Goal: Transaction & Acquisition: Purchase product/service

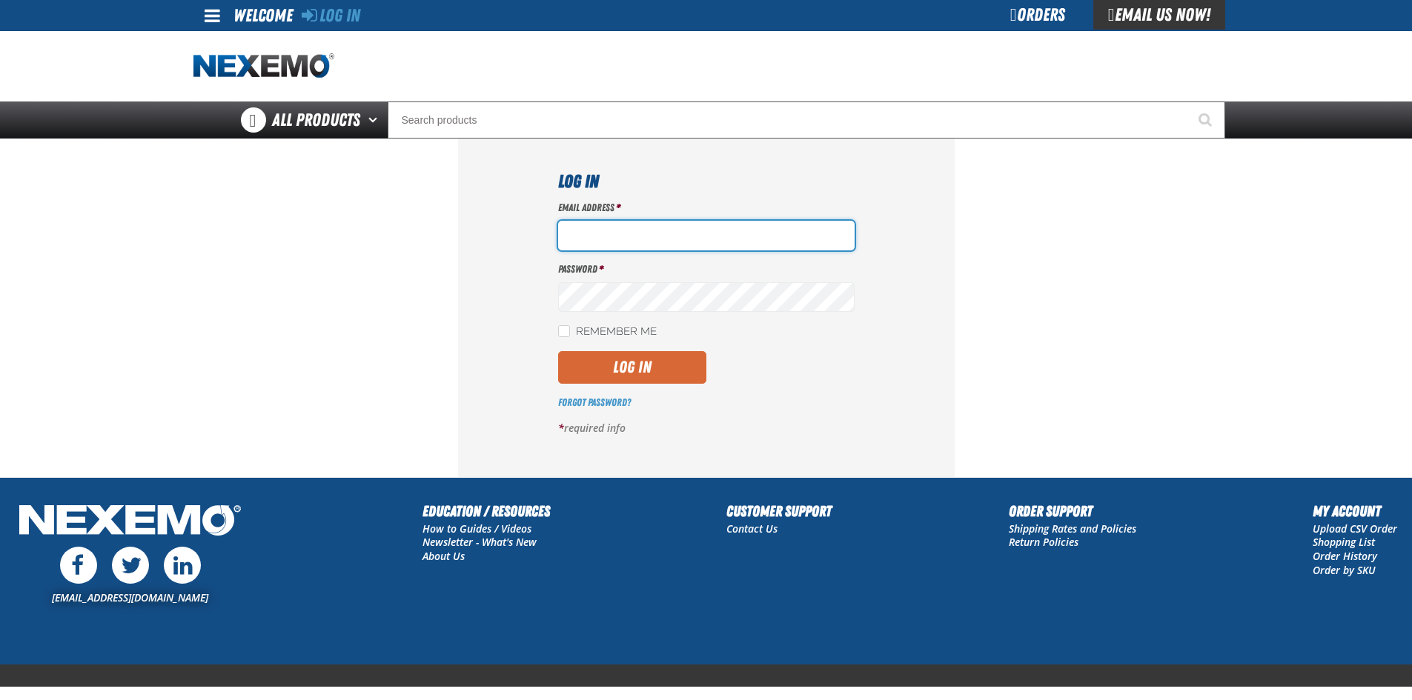
type input "sflanigan03@vtaig.com"
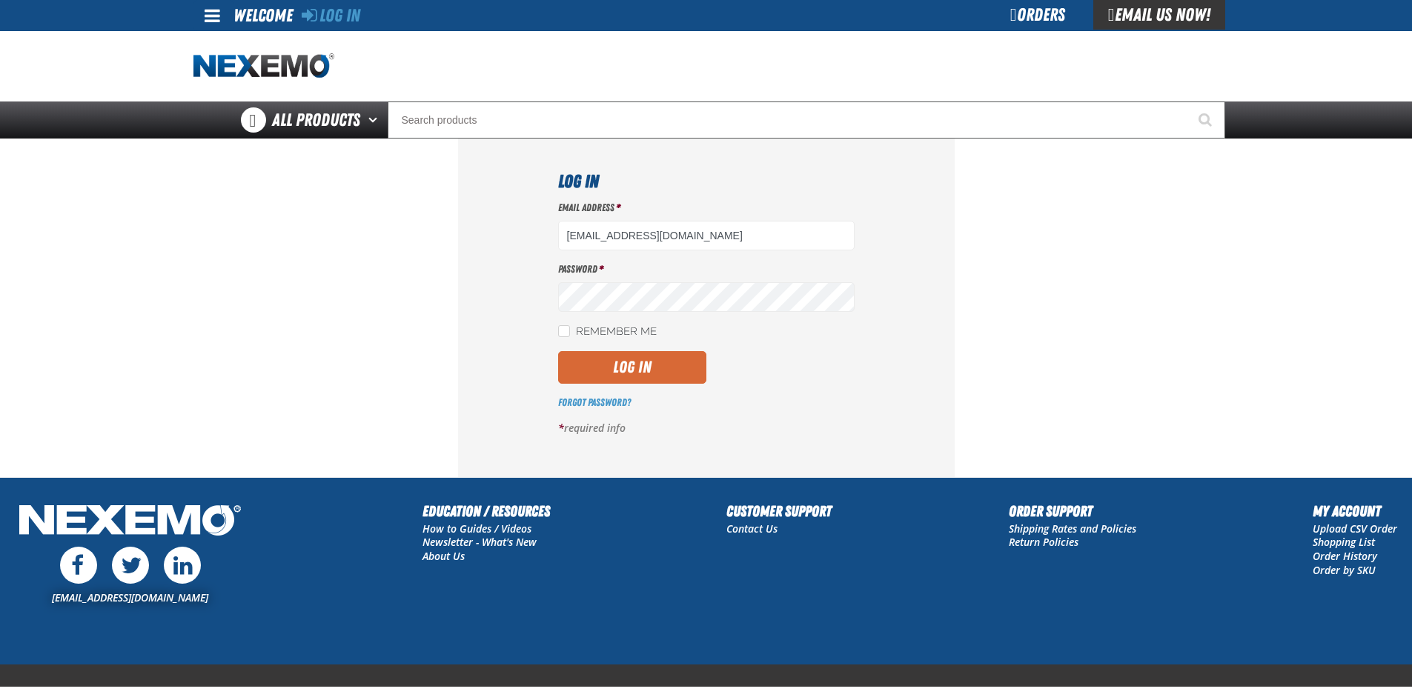
click at [654, 363] on button "Log In" at bounding box center [632, 367] width 148 height 33
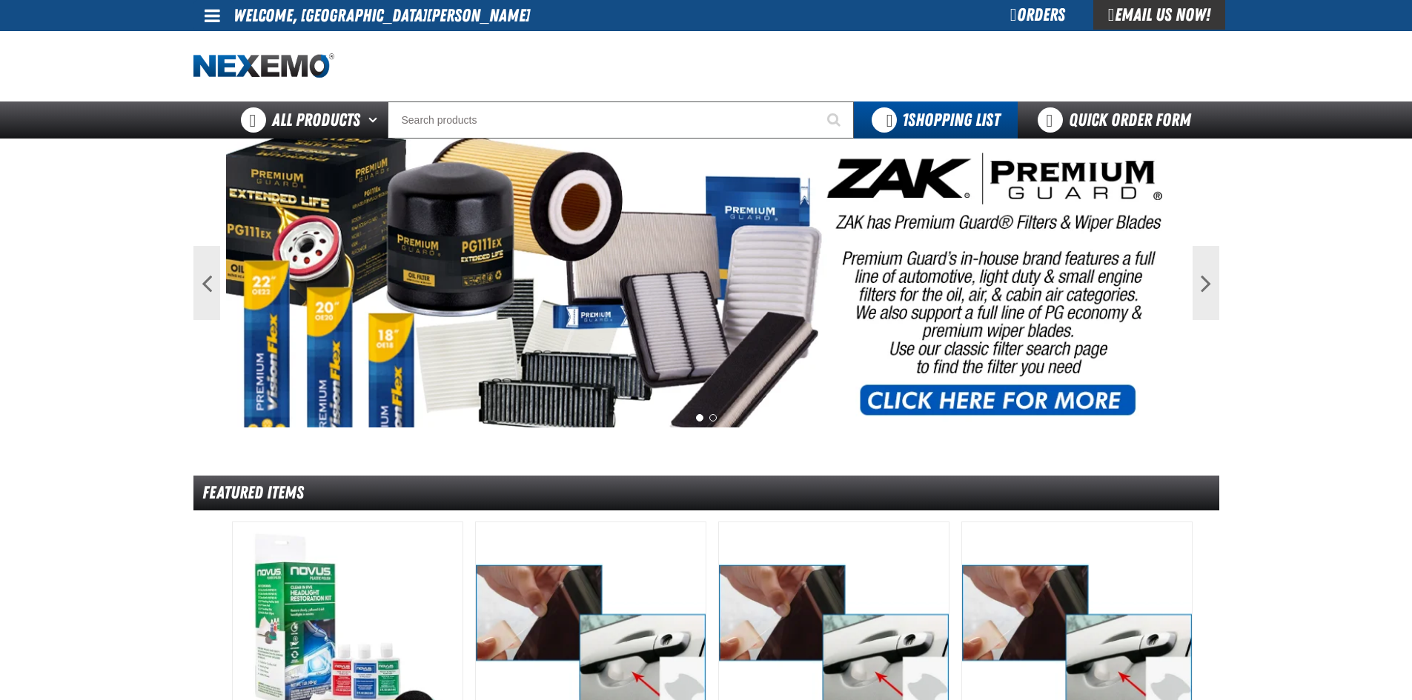
click at [1042, 19] on div "Orders" at bounding box center [1037, 15] width 111 height 30
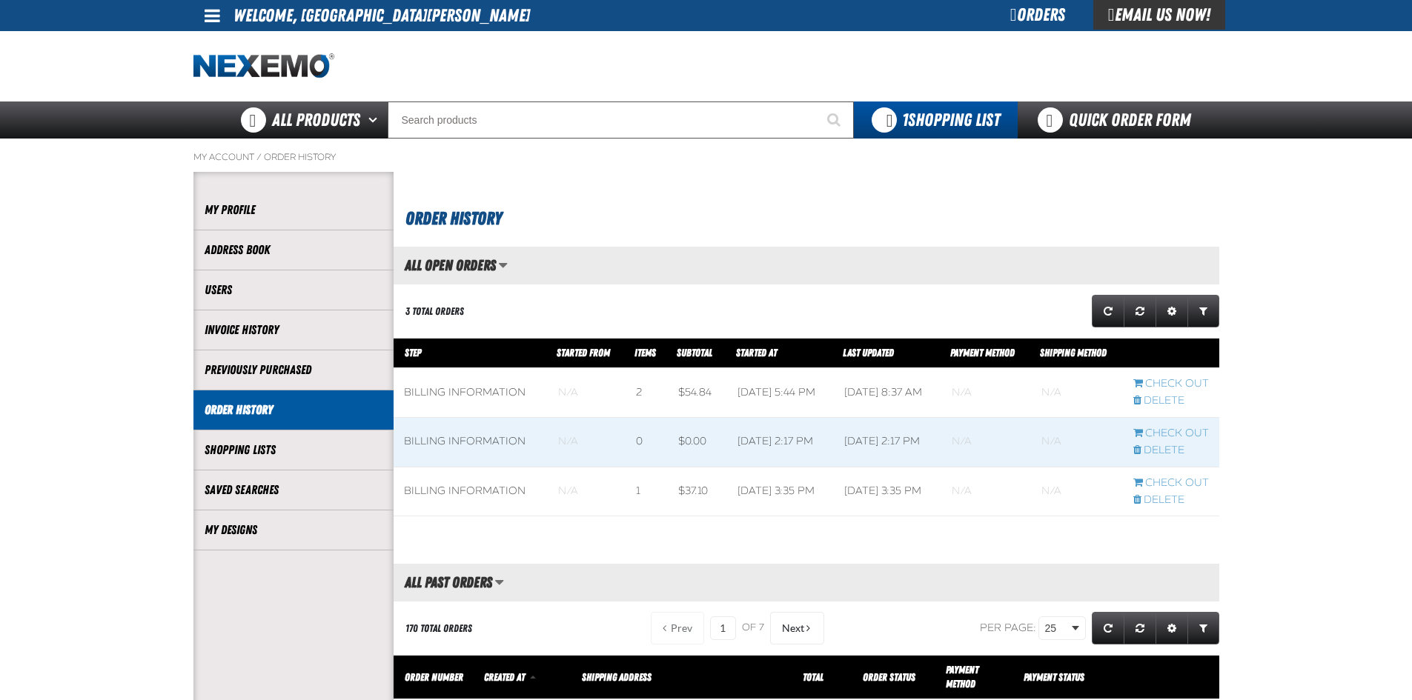
scroll to position [1, 1]
click at [256, 537] on link "My Designs" at bounding box center [294, 530] width 178 height 17
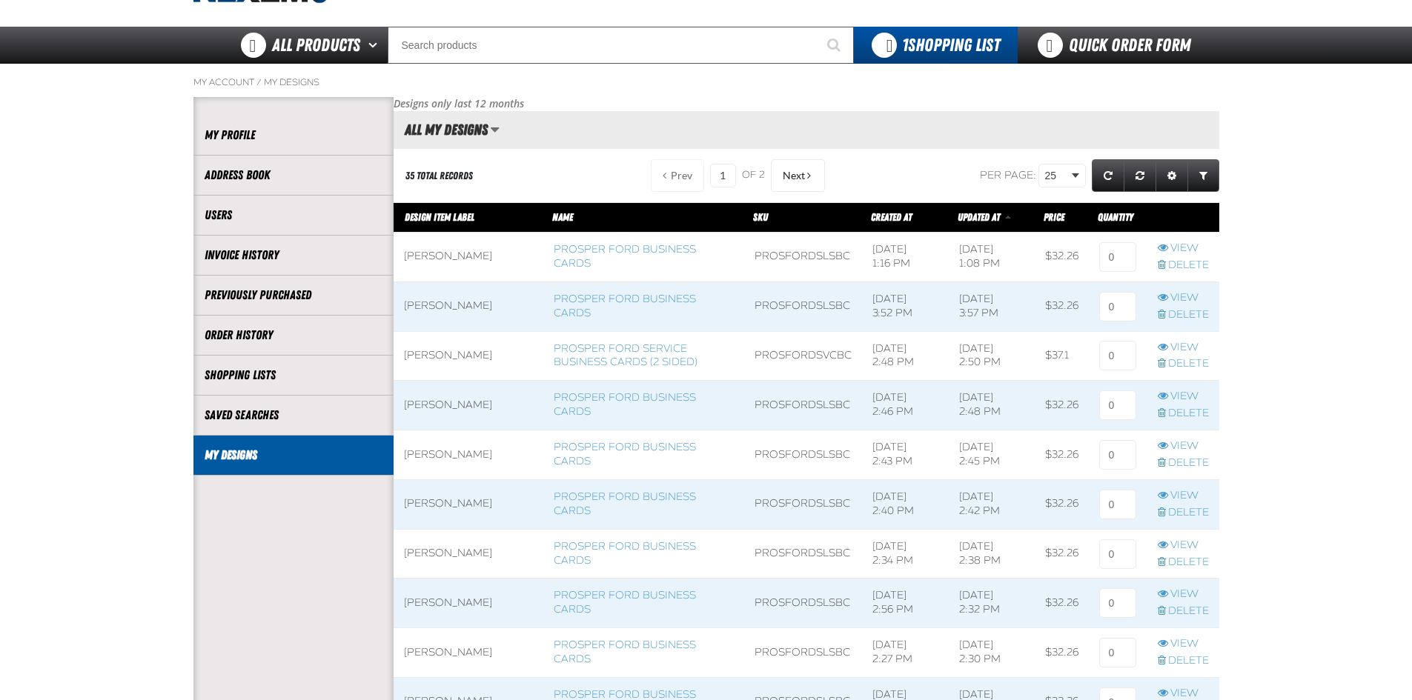
scroll to position [74, 0]
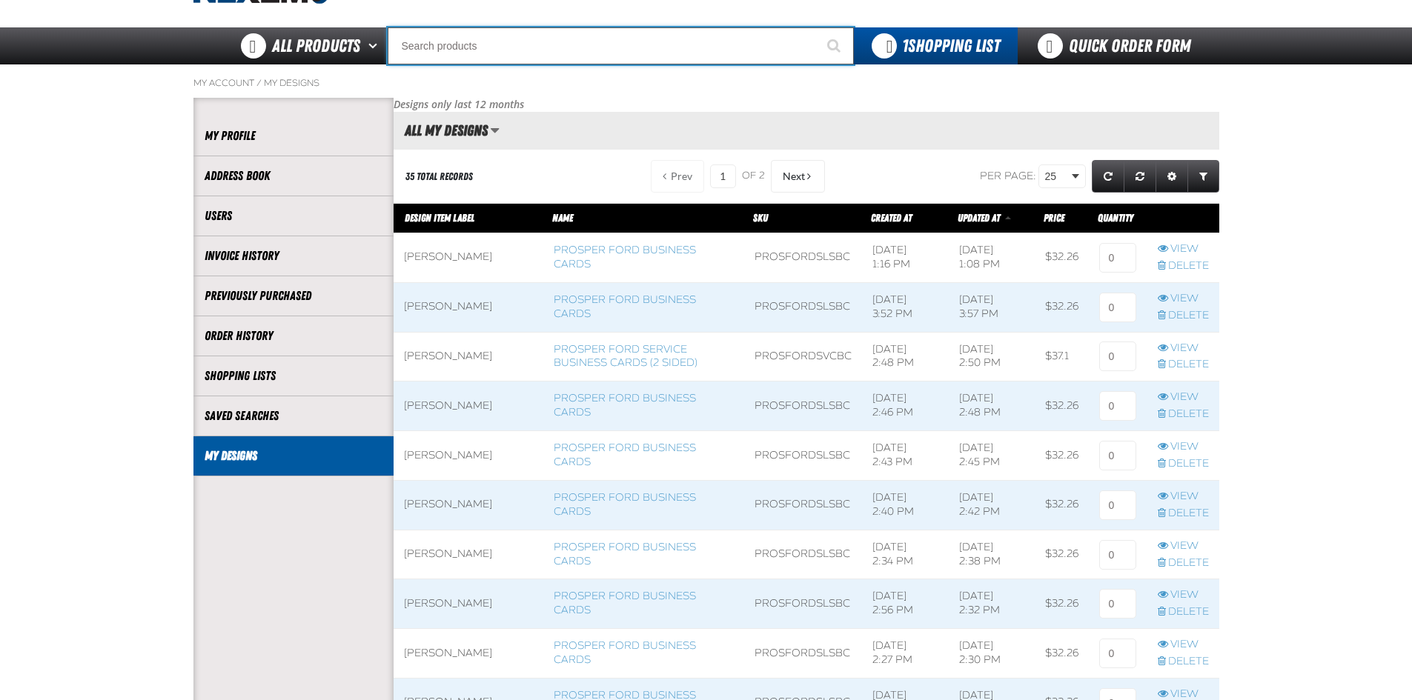
click at [582, 50] on input "Search" at bounding box center [621, 45] width 466 height 37
type input "D"
type input "D Alkaline Battery 1.5 Volt (ph)"
type input "DAMIT"
click at [817, 27] on button "Start Searching" at bounding box center [835, 45] width 37 height 37
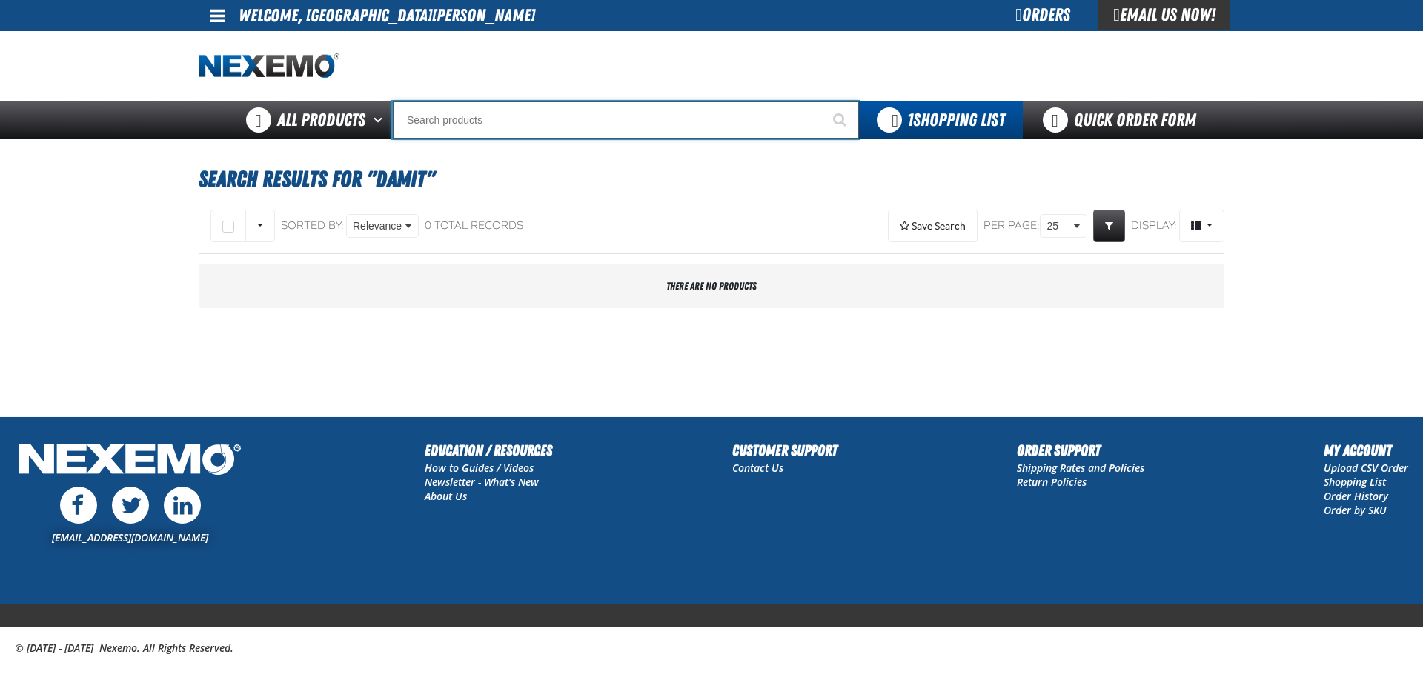
click at [528, 117] on input "Search" at bounding box center [626, 120] width 466 height 37
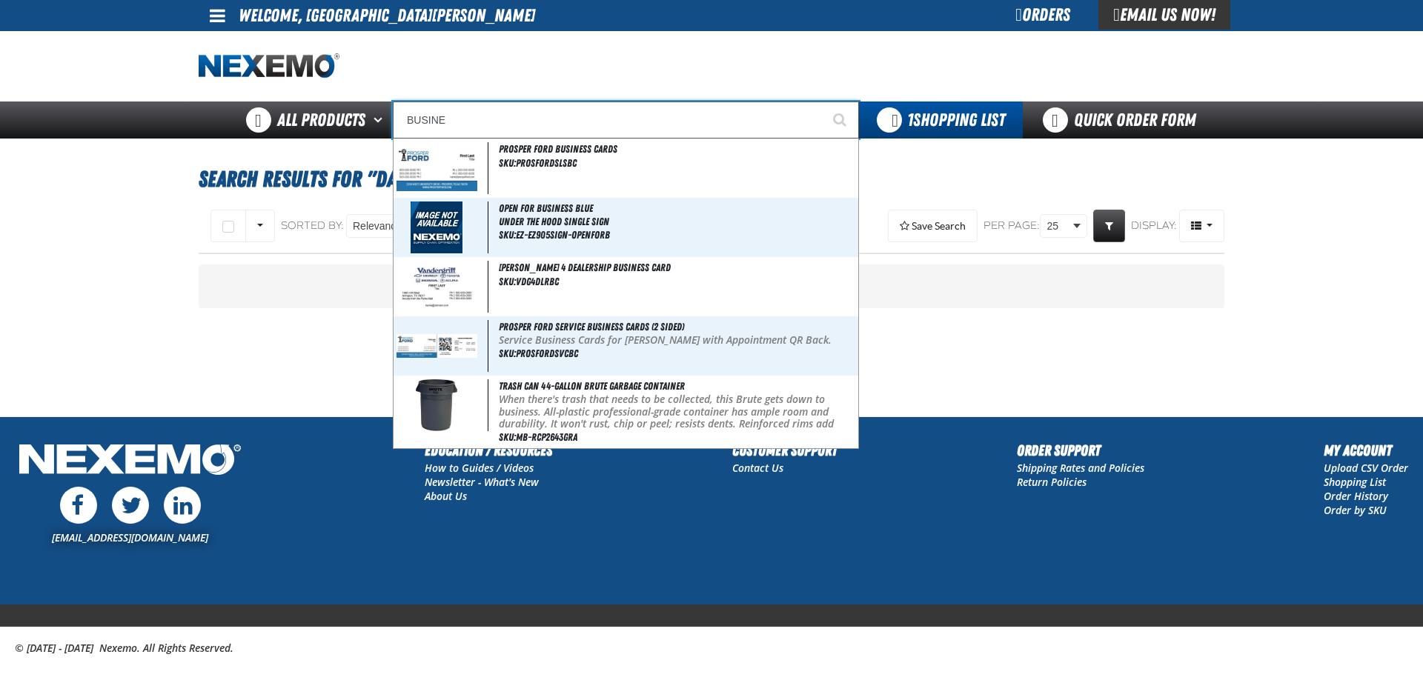
type input "BUSINE"
click at [822, 102] on button "Start Searching" at bounding box center [840, 120] width 37 height 37
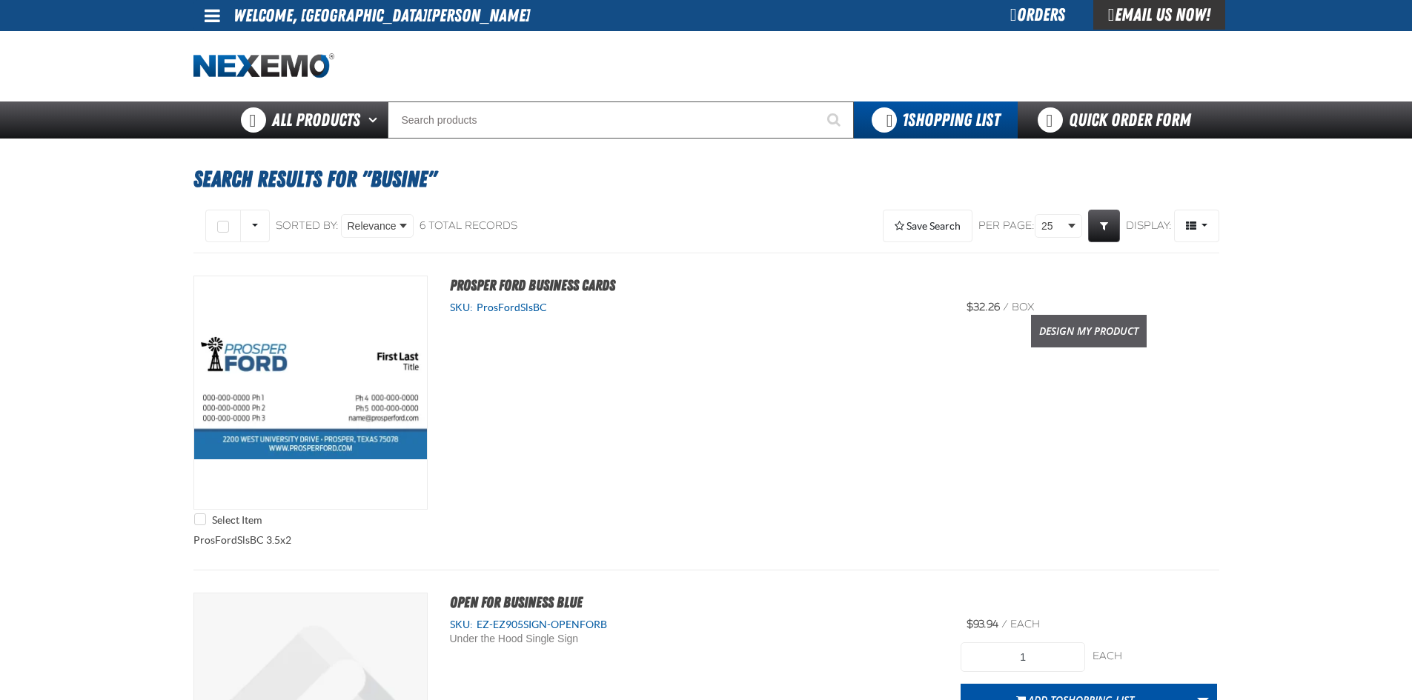
click at [1067, 330] on link "Design My Product" at bounding box center [1089, 331] width 116 height 33
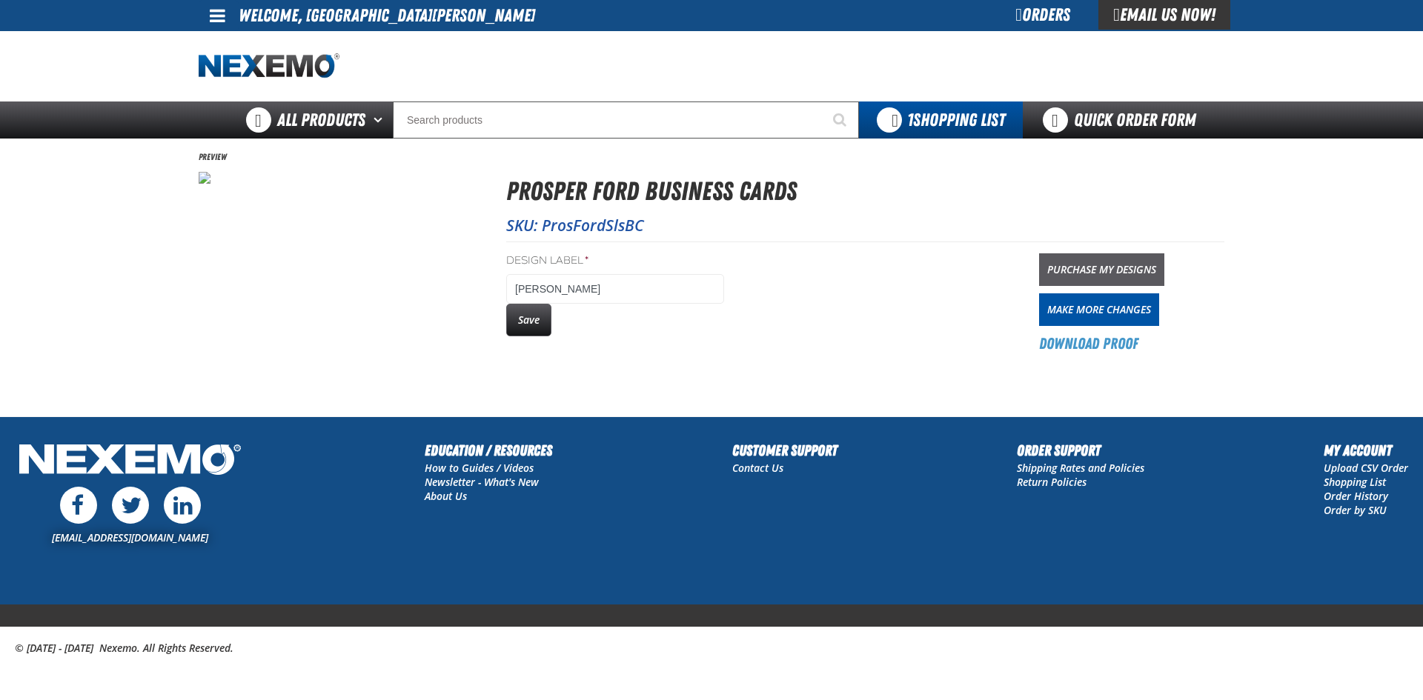
click at [1093, 272] on link "Purchase My Designs" at bounding box center [1101, 269] width 125 height 33
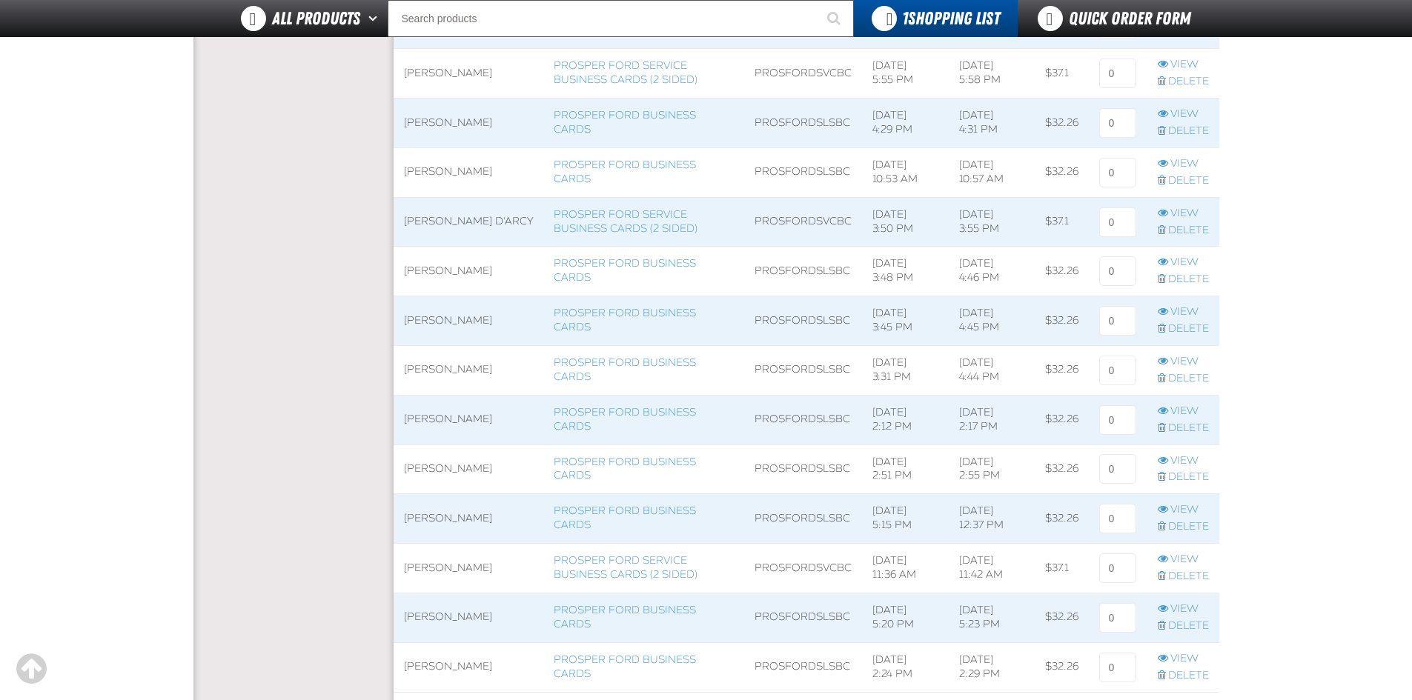
scroll to position [889, 0]
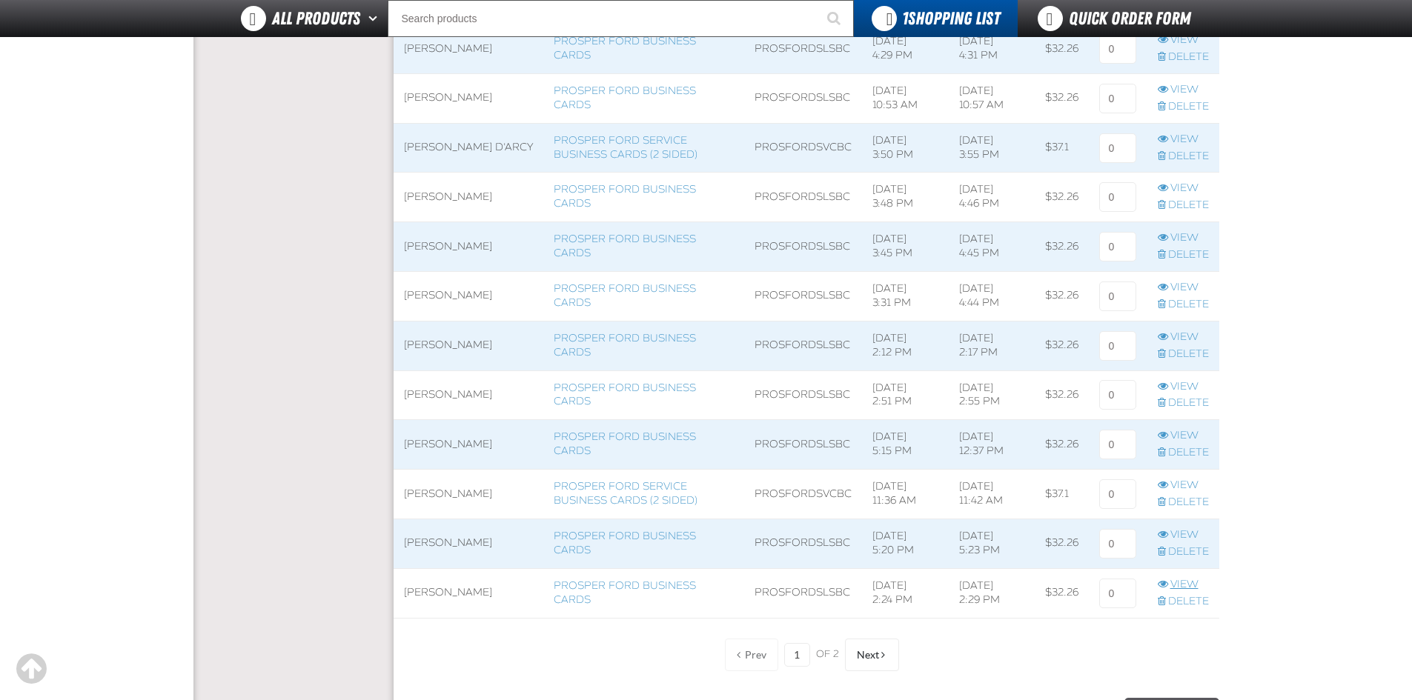
click at [1172, 582] on link "View" at bounding box center [1182, 585] width 51 height 14
click at [1115, 595] on input at bounding box center [1117, 594] width 37 height 30
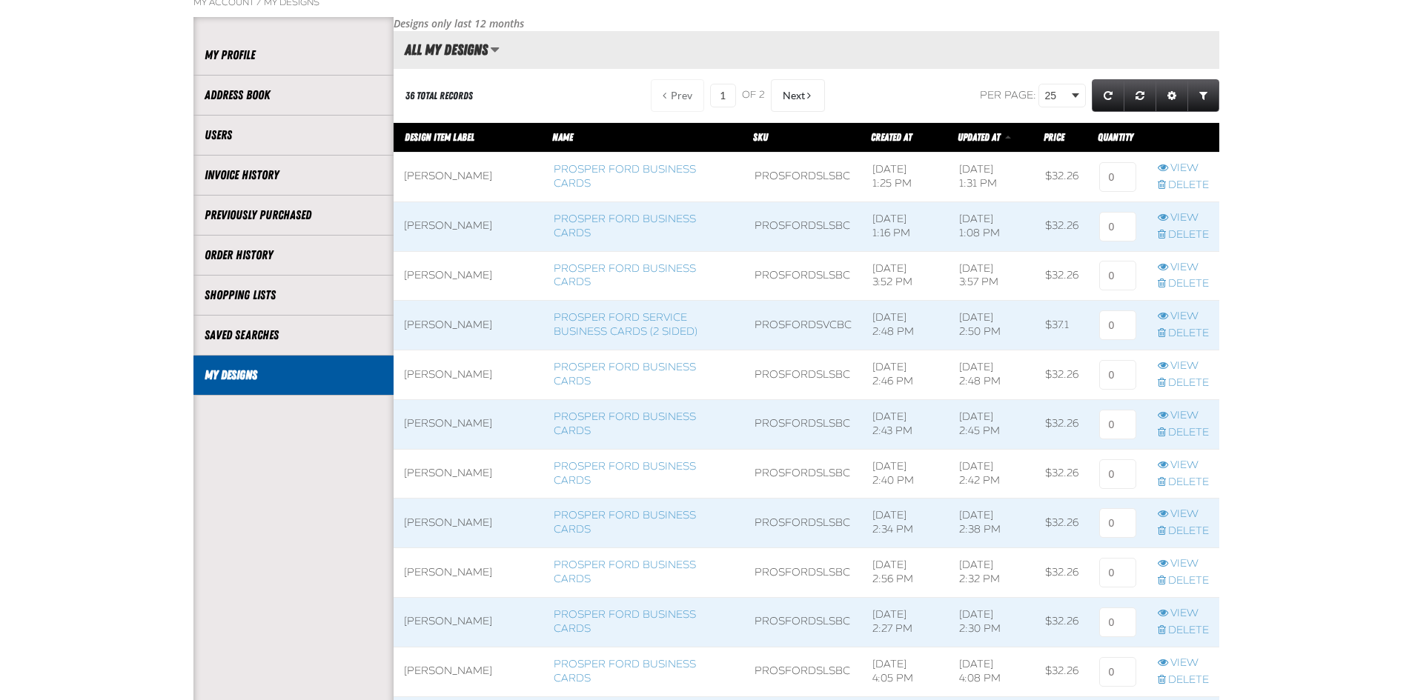
scroll to position [0, 0]
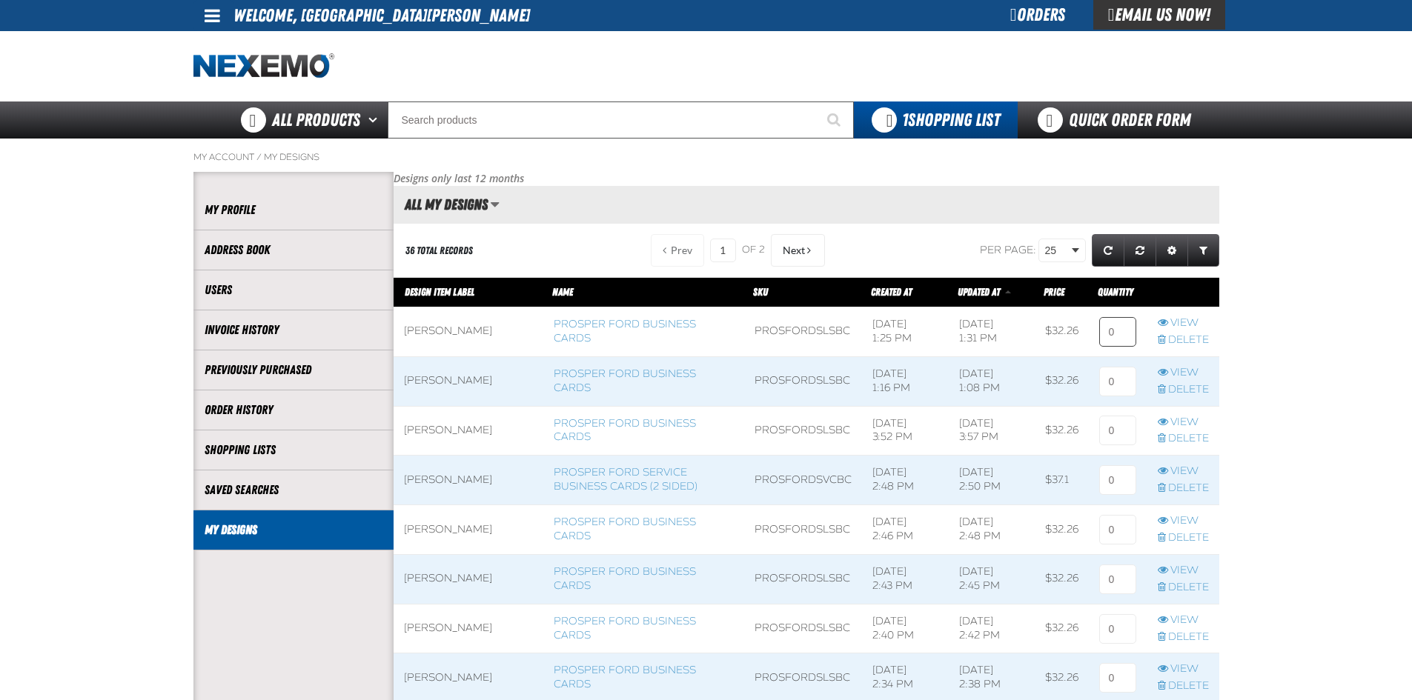
type input "1"
click at [1114, 325] on input at bounding box center [1117, 332] width 37 height 30
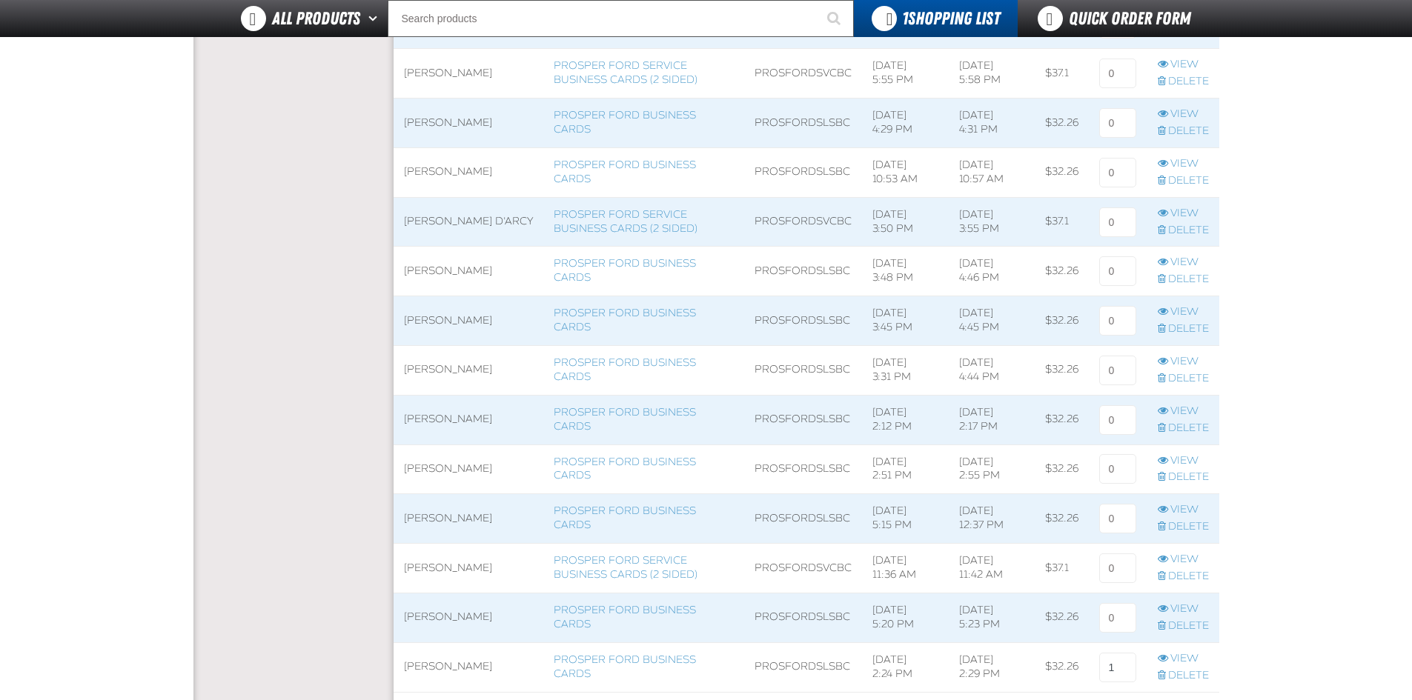
scroll to position [1186, 0]
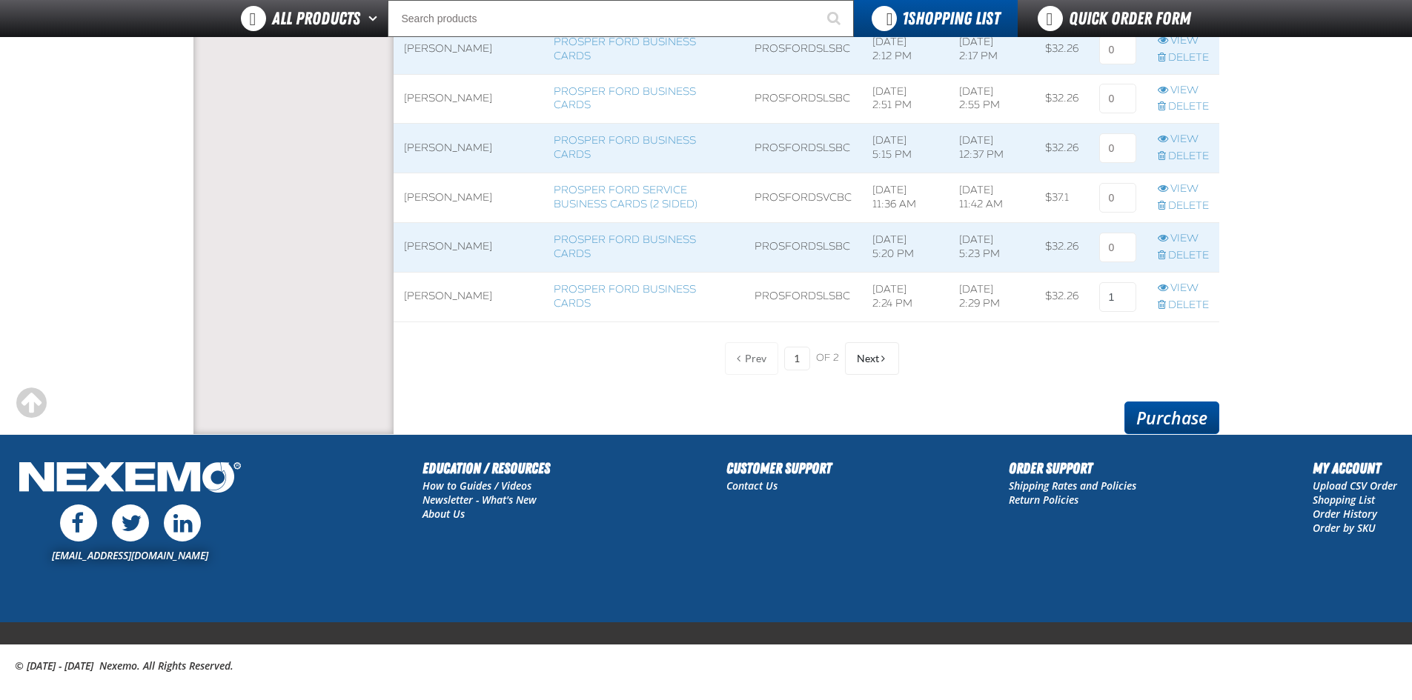
type input "1"
click at [1151, 422] on link "Purchase" at bounding box center [1171, 418] width 95 height 33
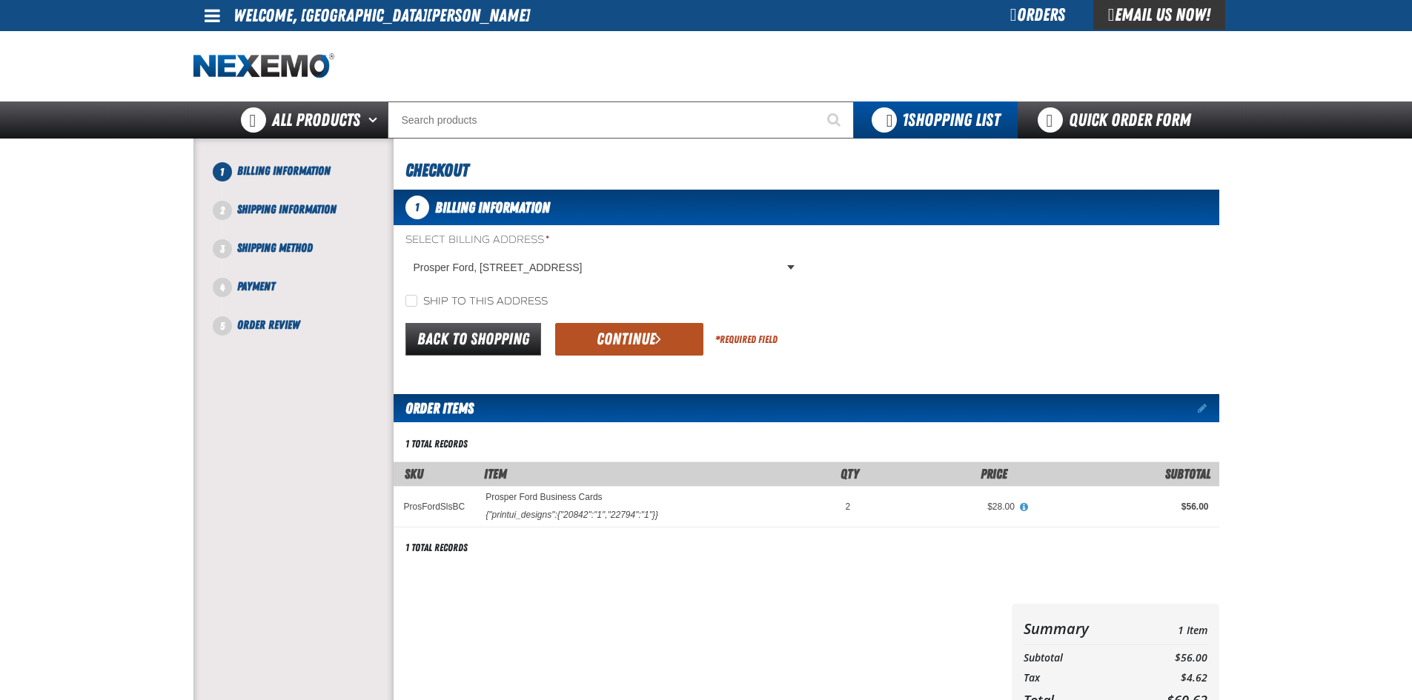
click at [647, 342] on button "Continue" at bounding box center [629, 339] width 148 height 33
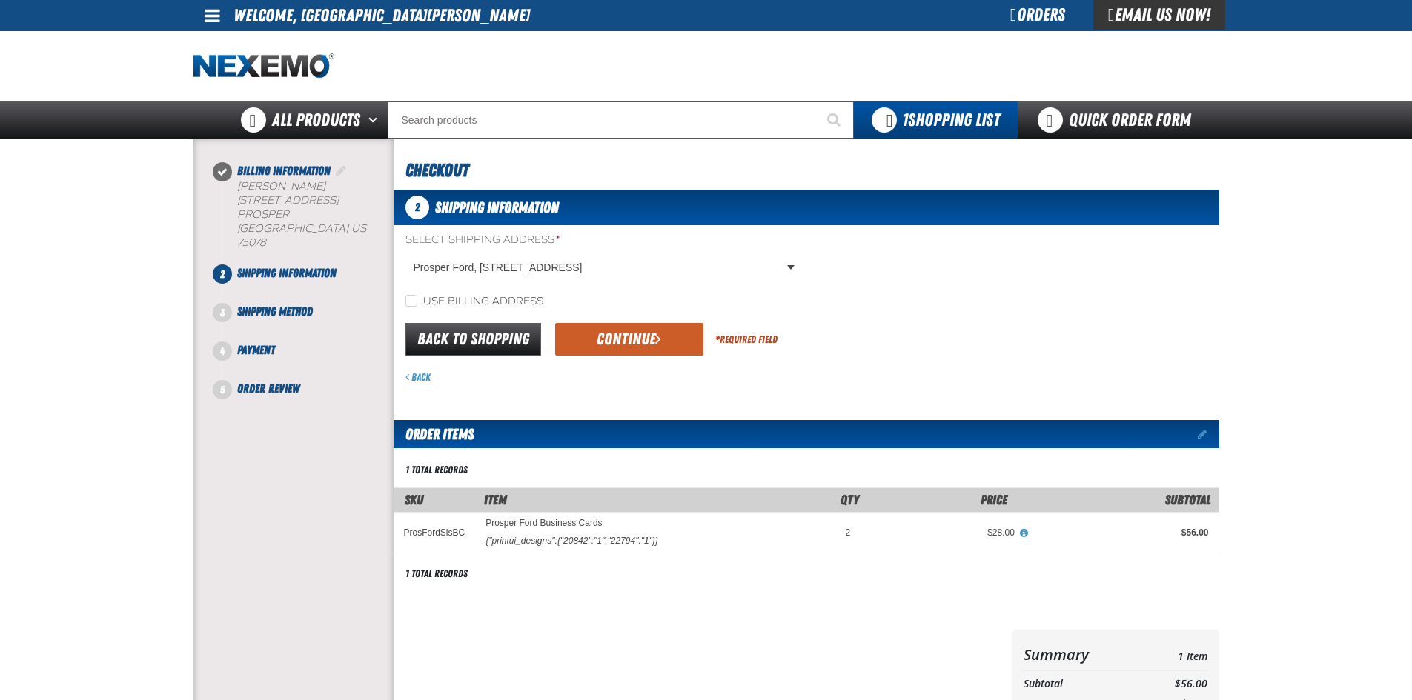
click at [647, 342] on button "Continue" at bounding box center [629, 339] width 148 height 33
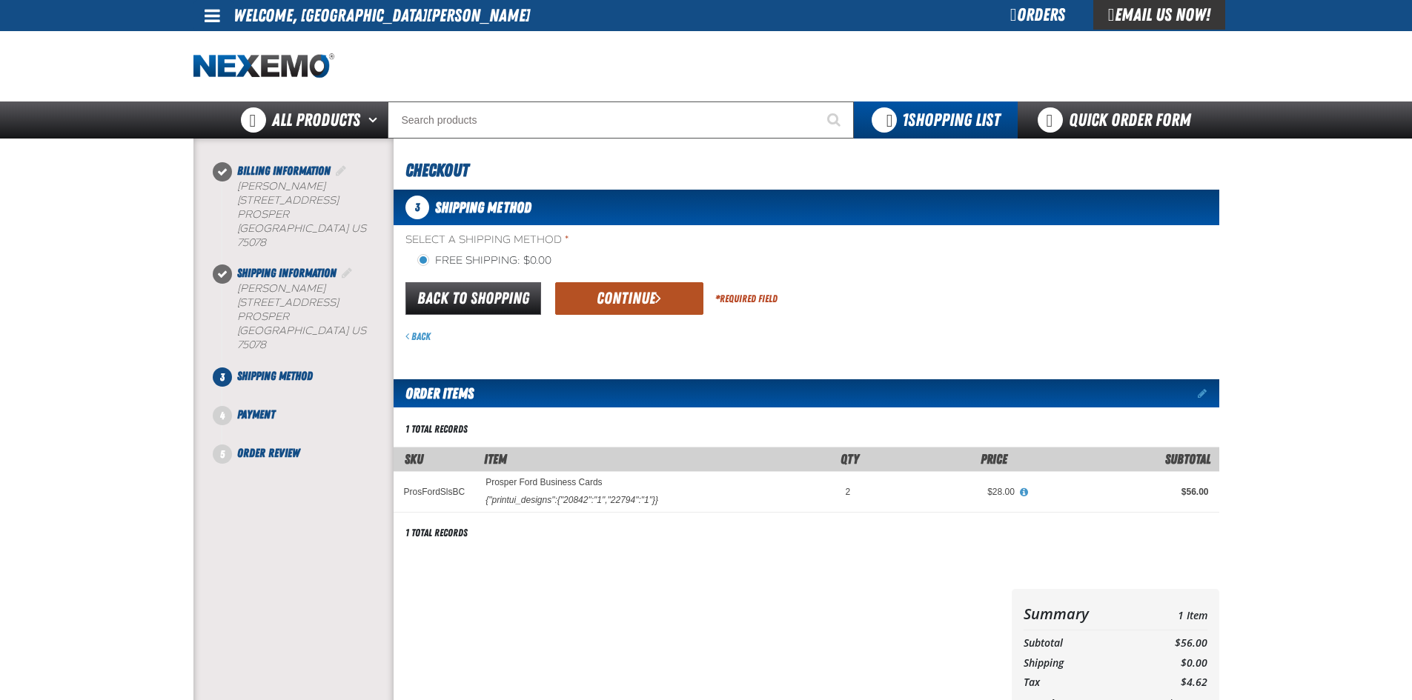
click at [625, 302] on button "Continue" at bounding box center [629, 298] width 148 height 33
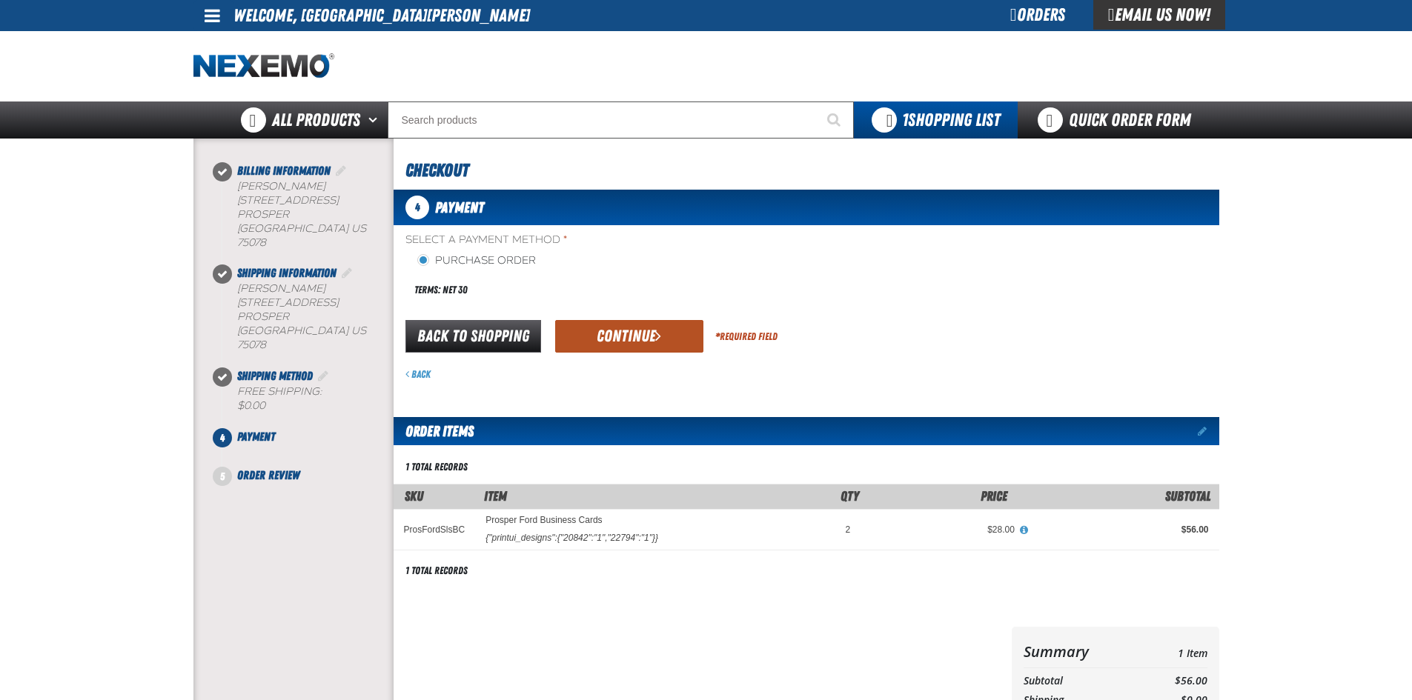
click at [627, 329] on button "Continue" at bounding box center [629, 336] width 148 height 33
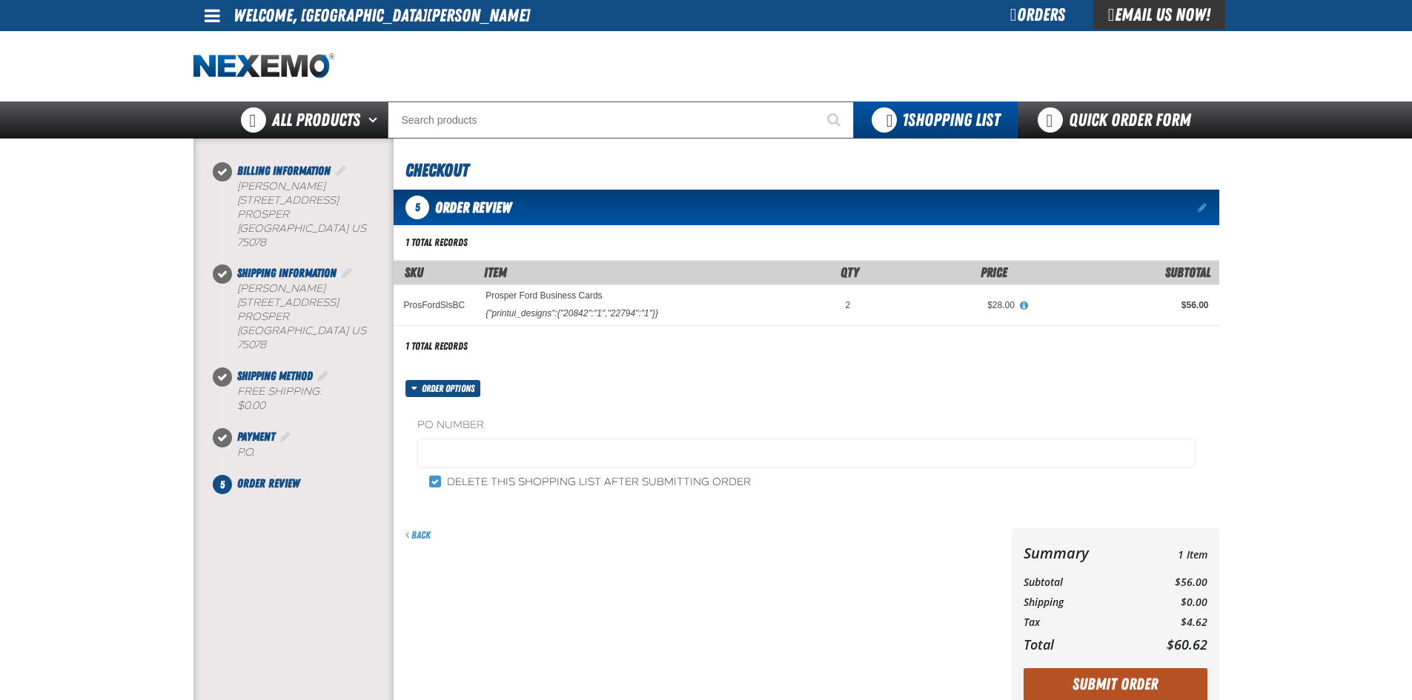
click at [1107, 680] on button "Submit Order" at bounding box center [1115, 684] width 184 height 33
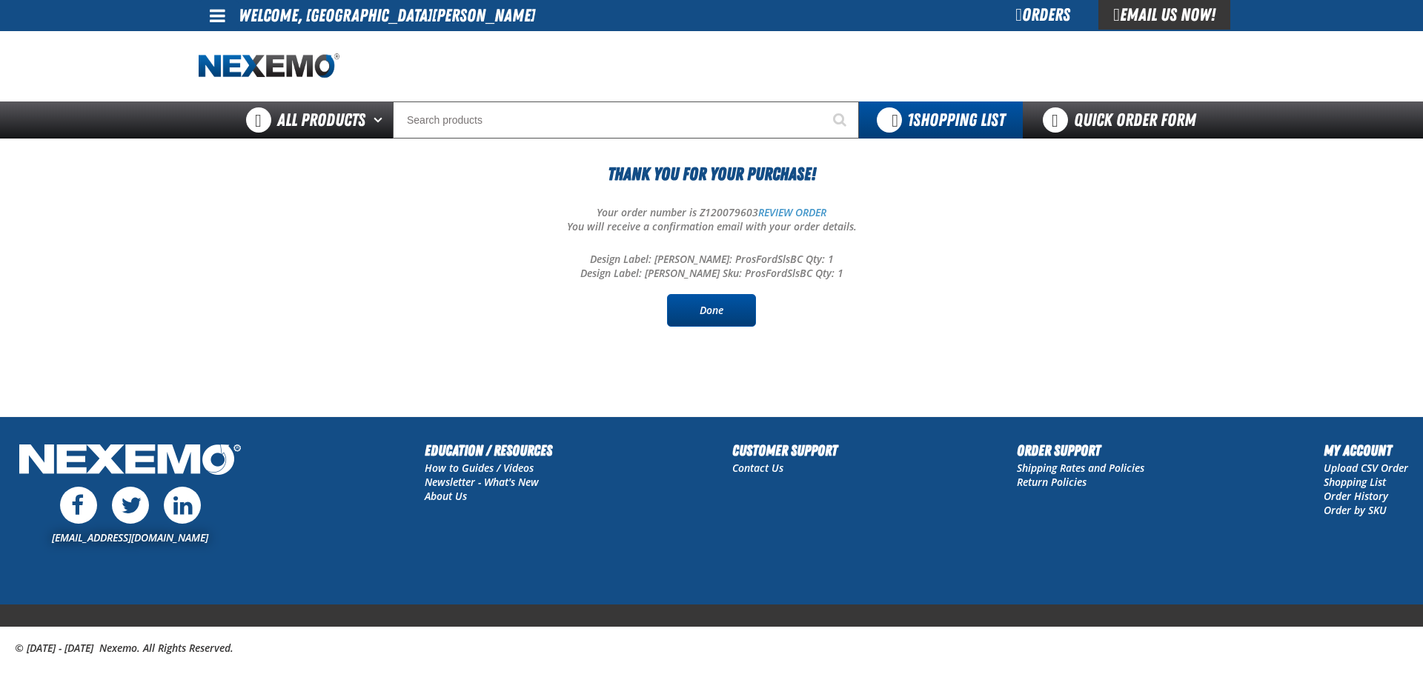
click at [717, 311] on link "Done" at bounding box center [711, 310] width 89 height 33
